Goal: Check status: Check status

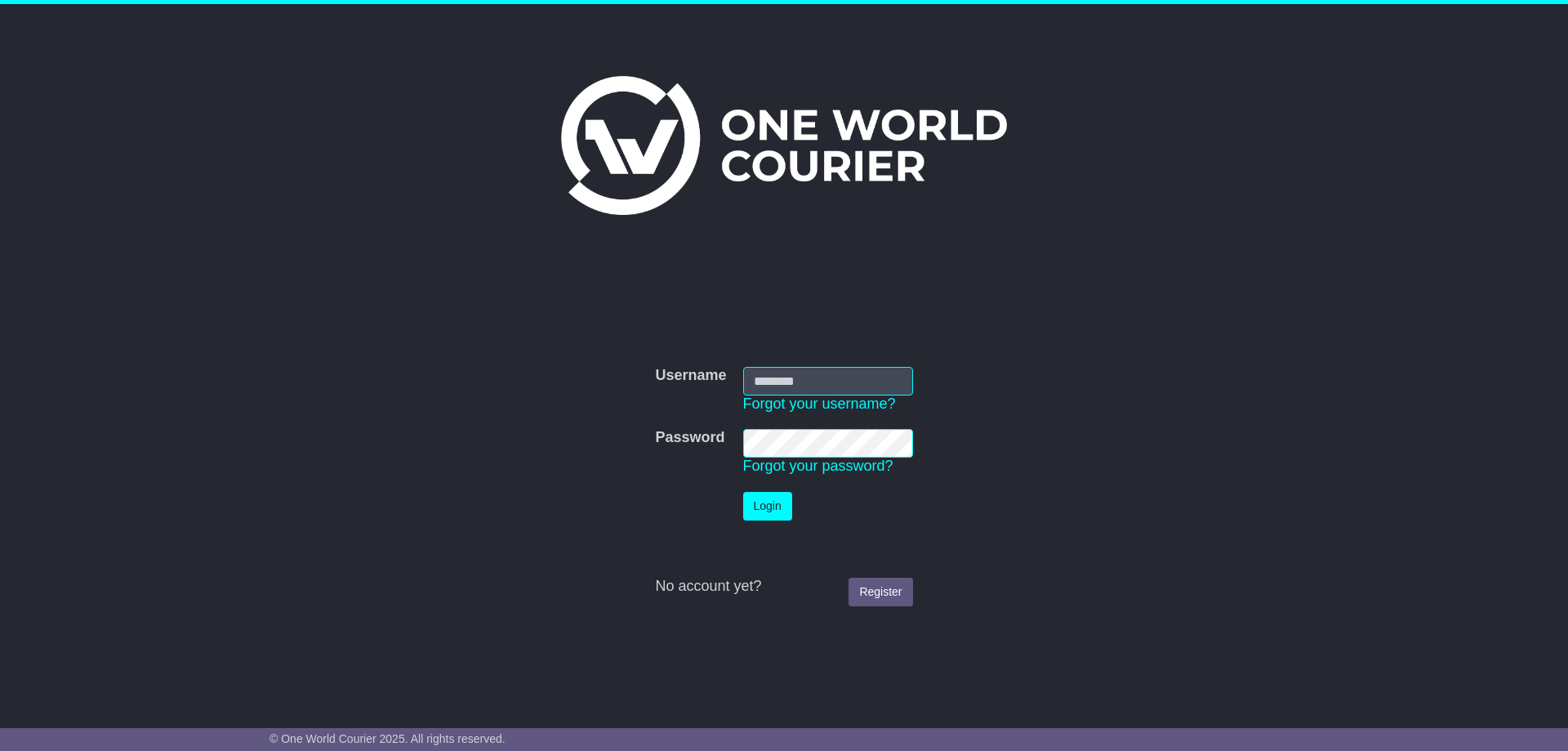
type input "**********"
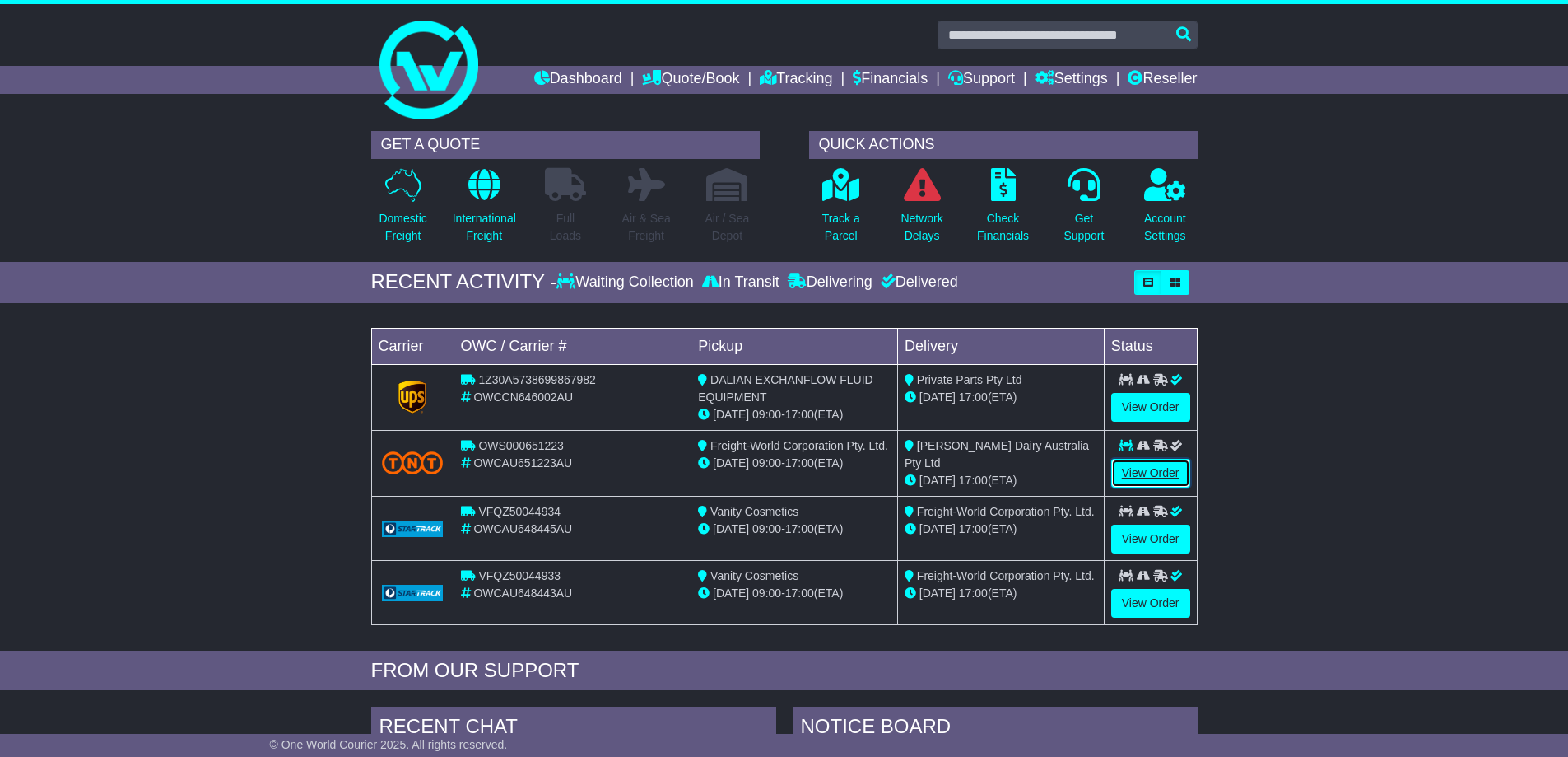
click at [1134, 472] on link "View Order" at bounding box center [1151, 472] width 79 height 29
